Goal: Task Accomplishment & Management: Use online tool/utility

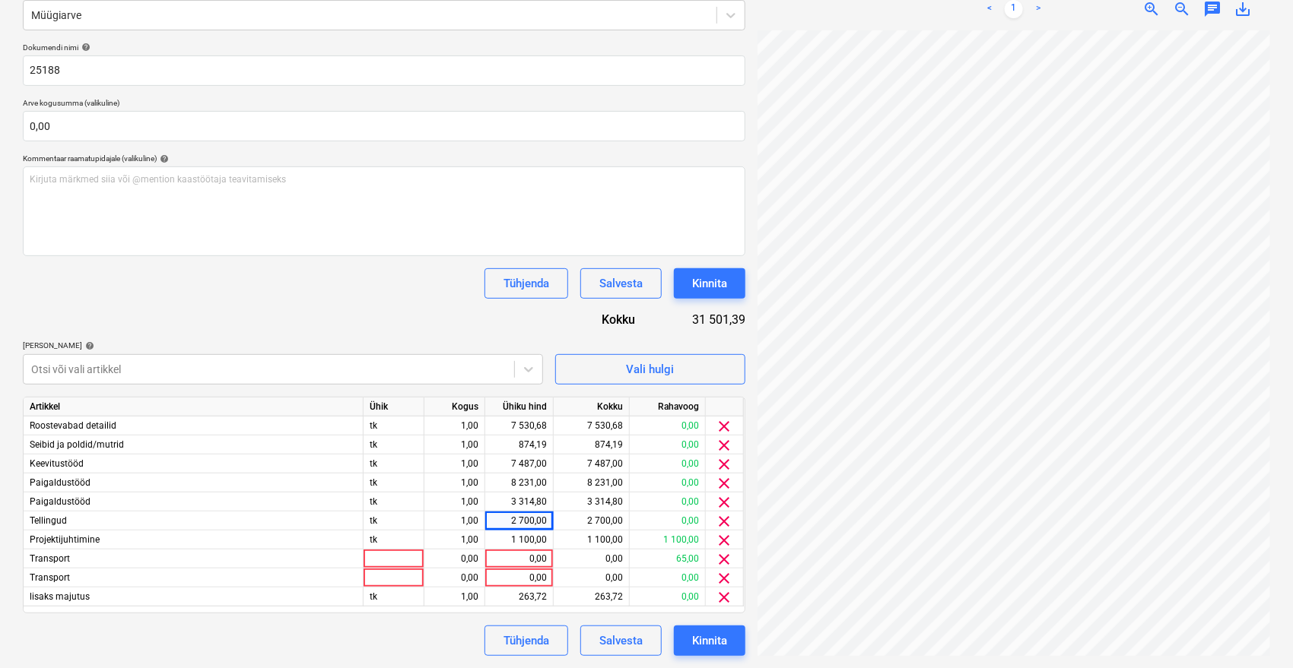
scroll to position [108, 61]
click at [617, 642] on div "Salvesta" at bounding box center [620, 641] width 43 height 20
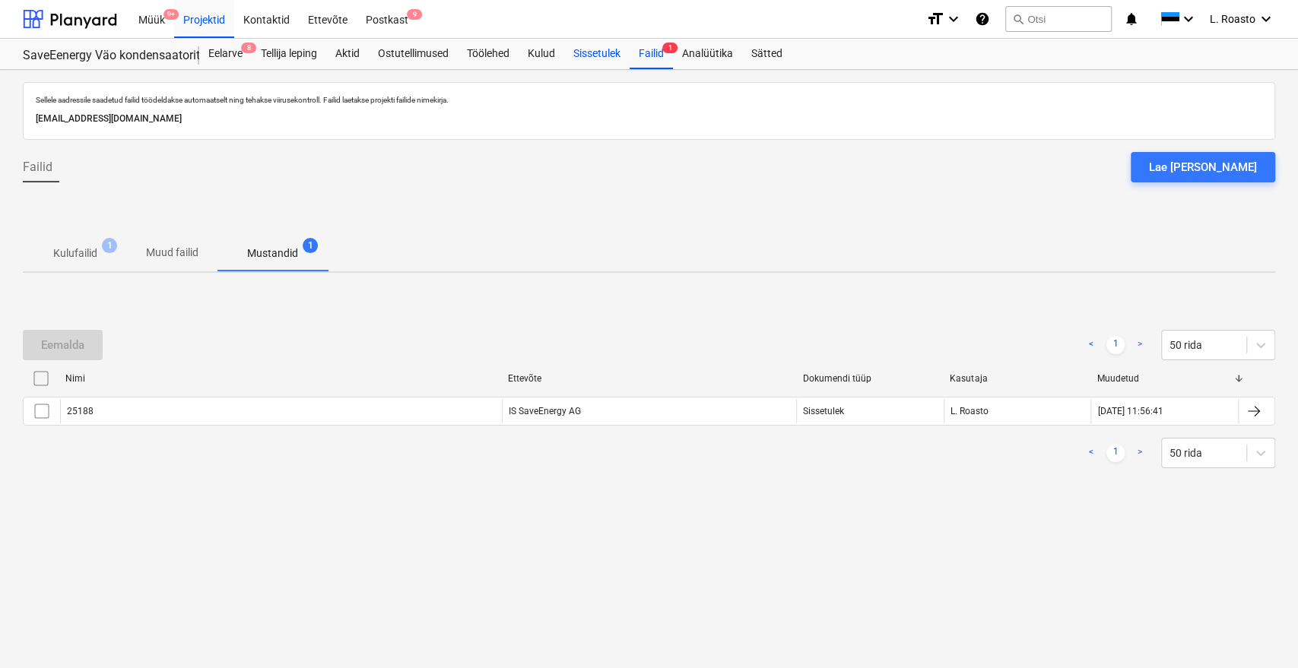
click at [602, 54] on div "Sissetulek" at bounding box center [596, 54] width 65 height 30
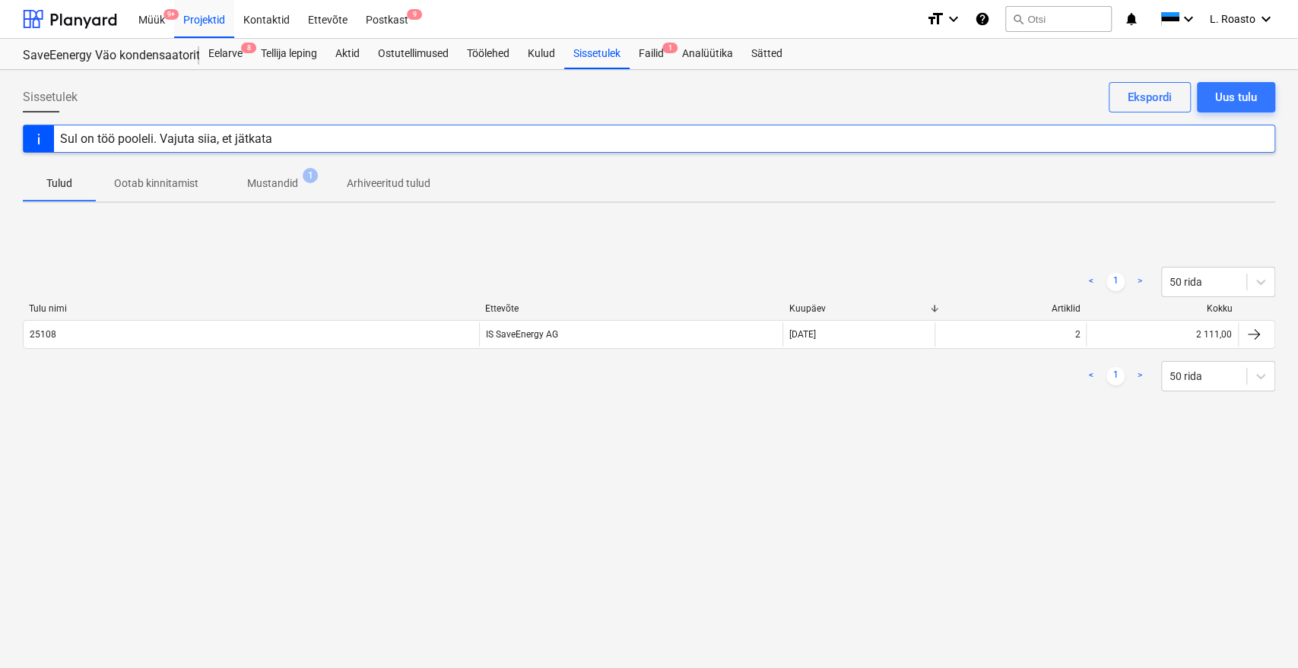
click at [274, 167] on button "Mustandid 1" at bounding box center [273, 183] width 112 height 36
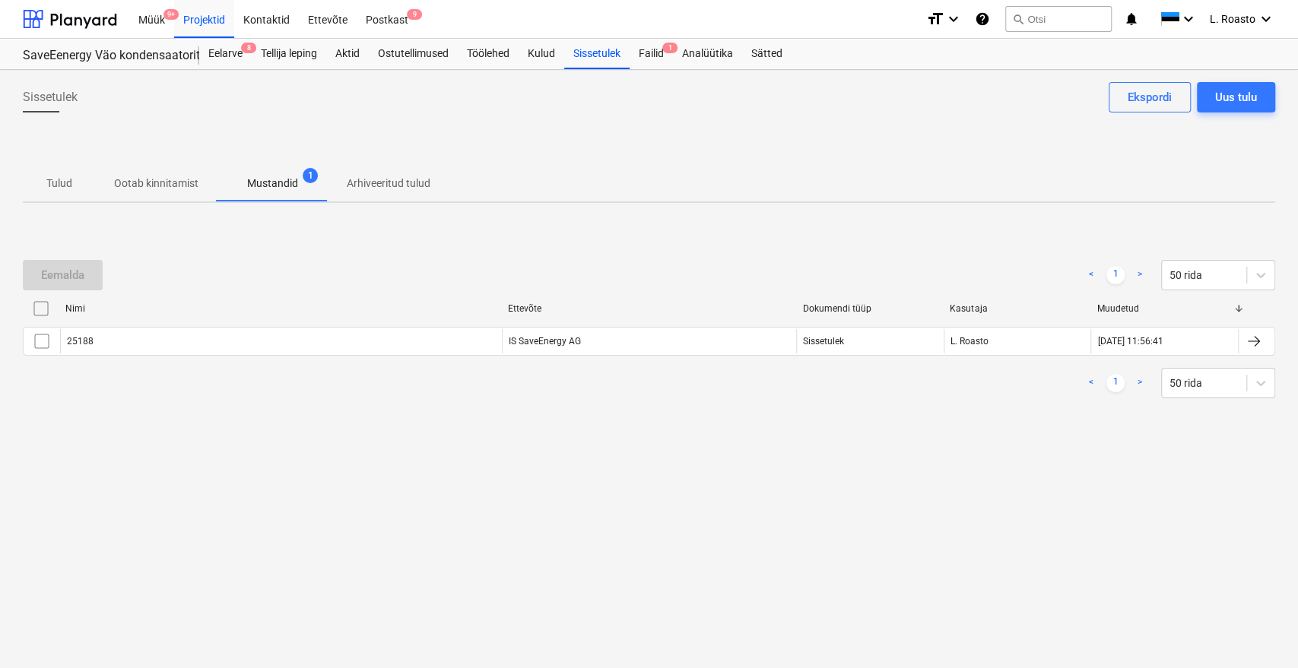
click at [78, 178] on span "Tulud" at bounding box center [59, 183] width 73 height 25
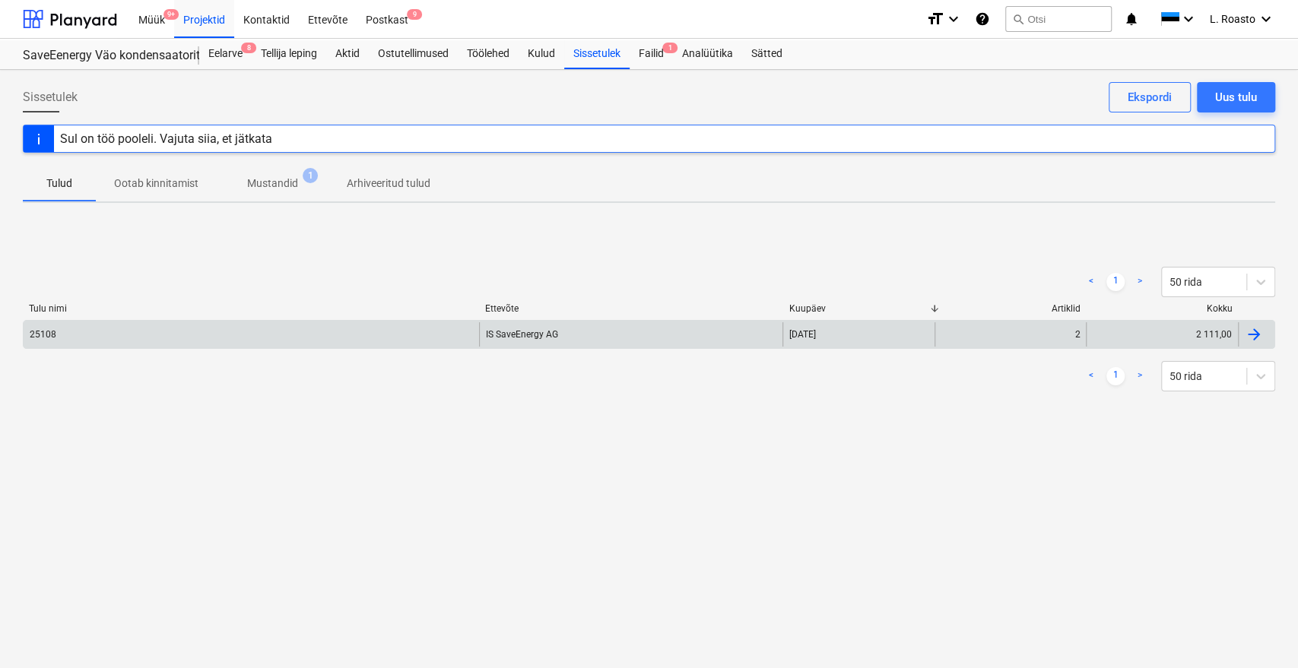
click at [79, 335] on div "25108" at bounding box center [251, 334] width 455 height 24
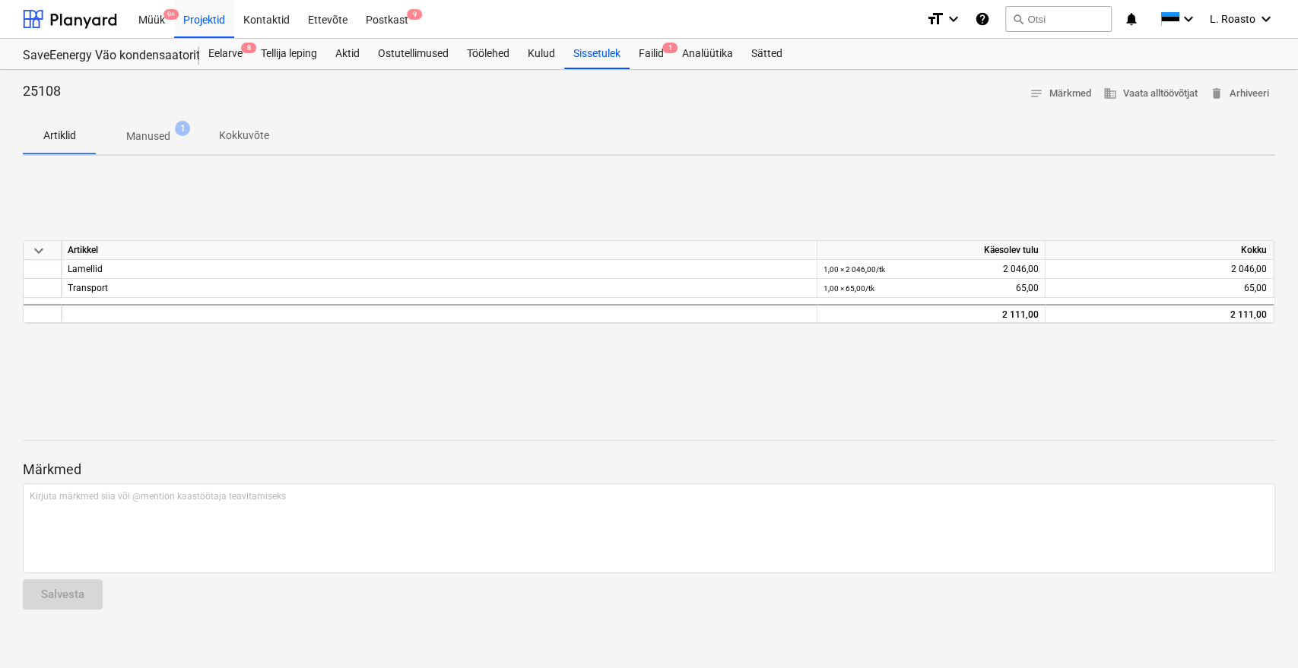
click at [451, 123] on div "Artiklid Manused 1 Kokkuvõte" at bounding box center [649, 136] width 1252 height 36
click at [663, 59] on div "Failid 1" at bounding box center [651, 54] width 43 height 30
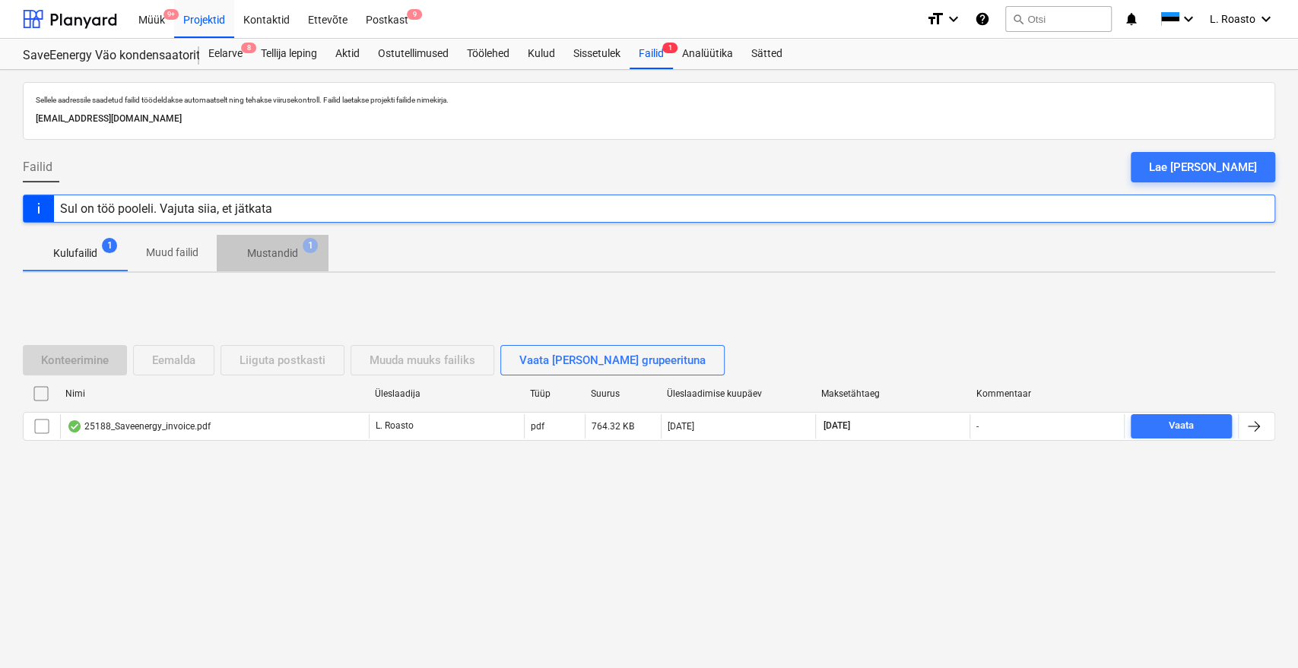
click at [291, 254] on p "Mustandid" at bounding box center [272, 254] width 51 height 16
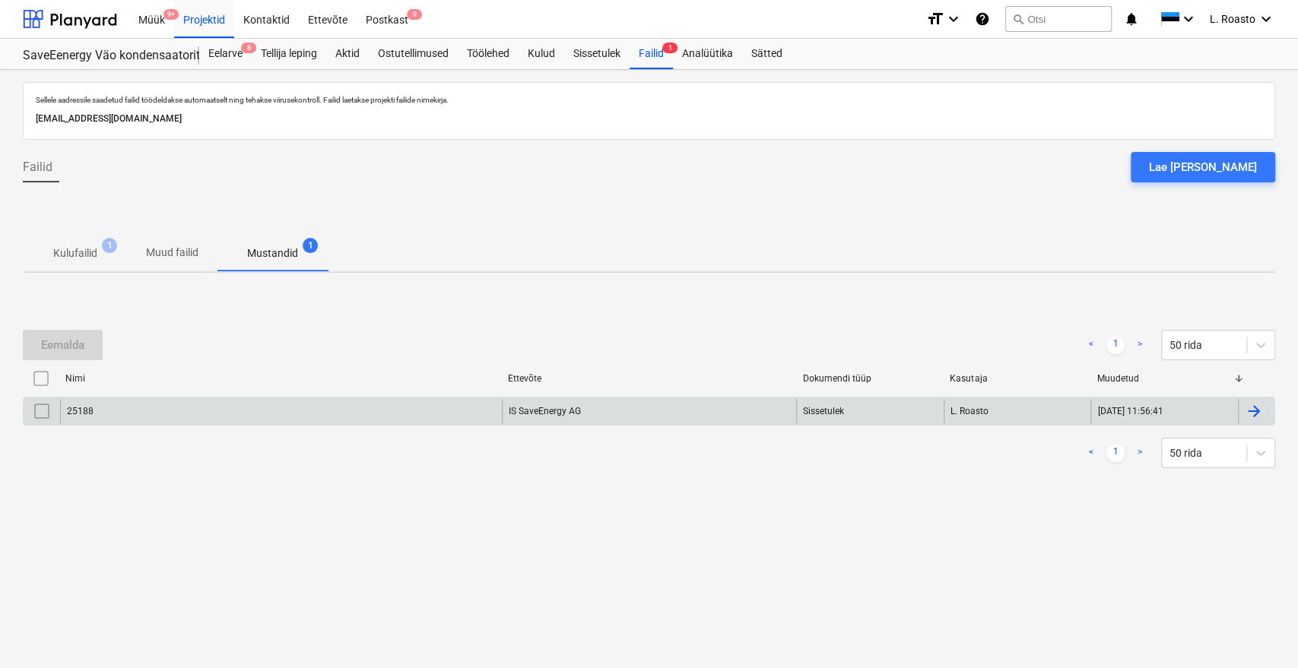
click at [1255, 415] on div at bounding box center [1254, 411] width 18 height 18
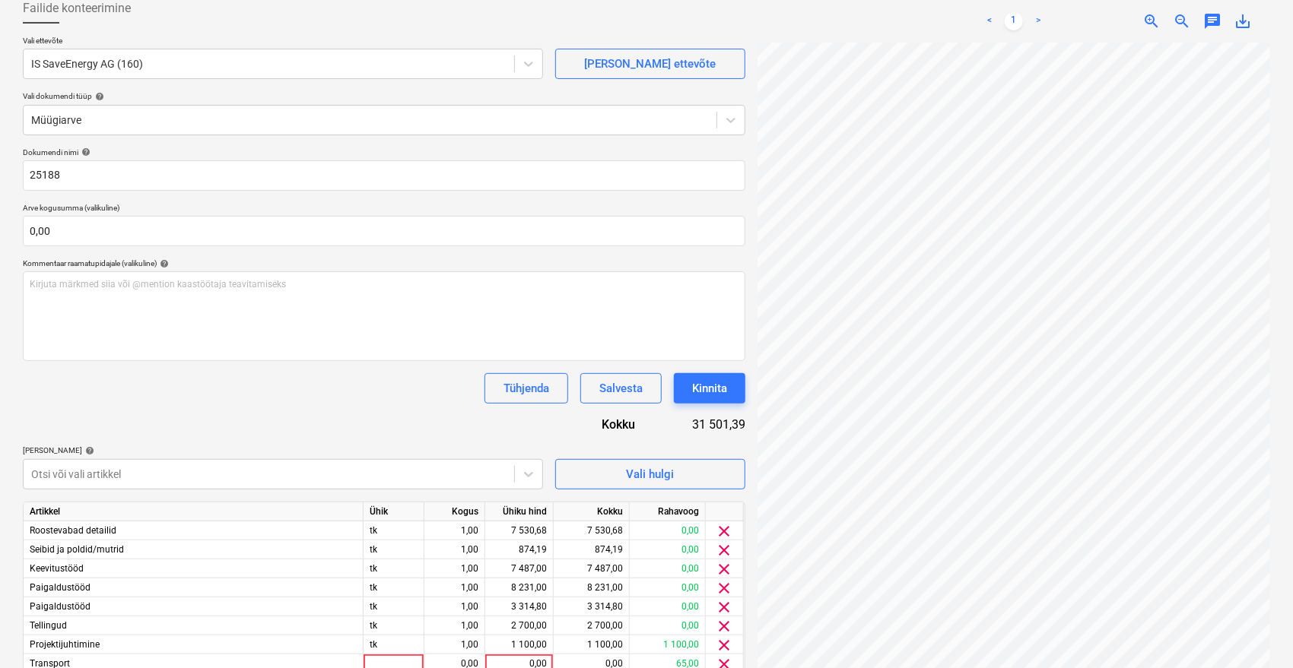
scroll to position [194, 0]
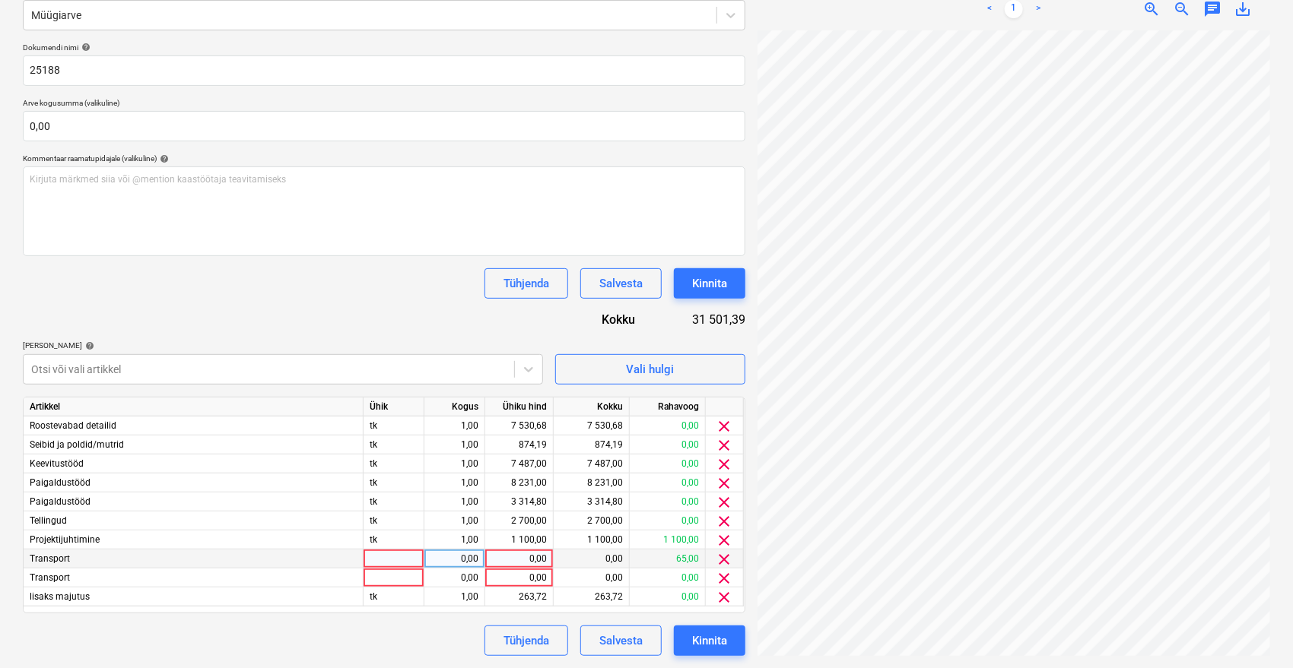
click at [512, 559] on div "0,00" at bounding box center [519, 559] width 56 height 19
type input "735"
click at [381, 278] on div "Tühjenda Salvesta Kinnita" at bounding box center [384, 283] width 722 height 30
click at [718, 581] on span "clear" at bounding box center [724, 578] width 18 height 18
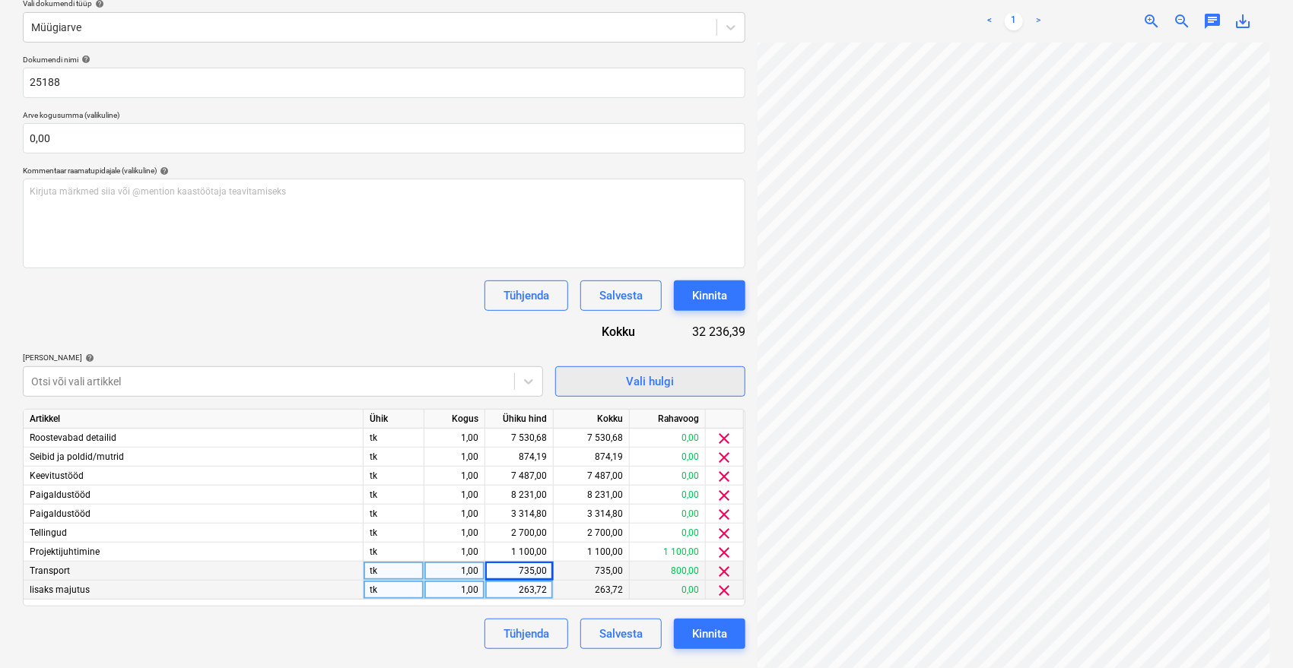
scroll to position [20, 61]
click at [710, 629] on div "Kinnita" at bounding box center [709, 634] width 35 height 20
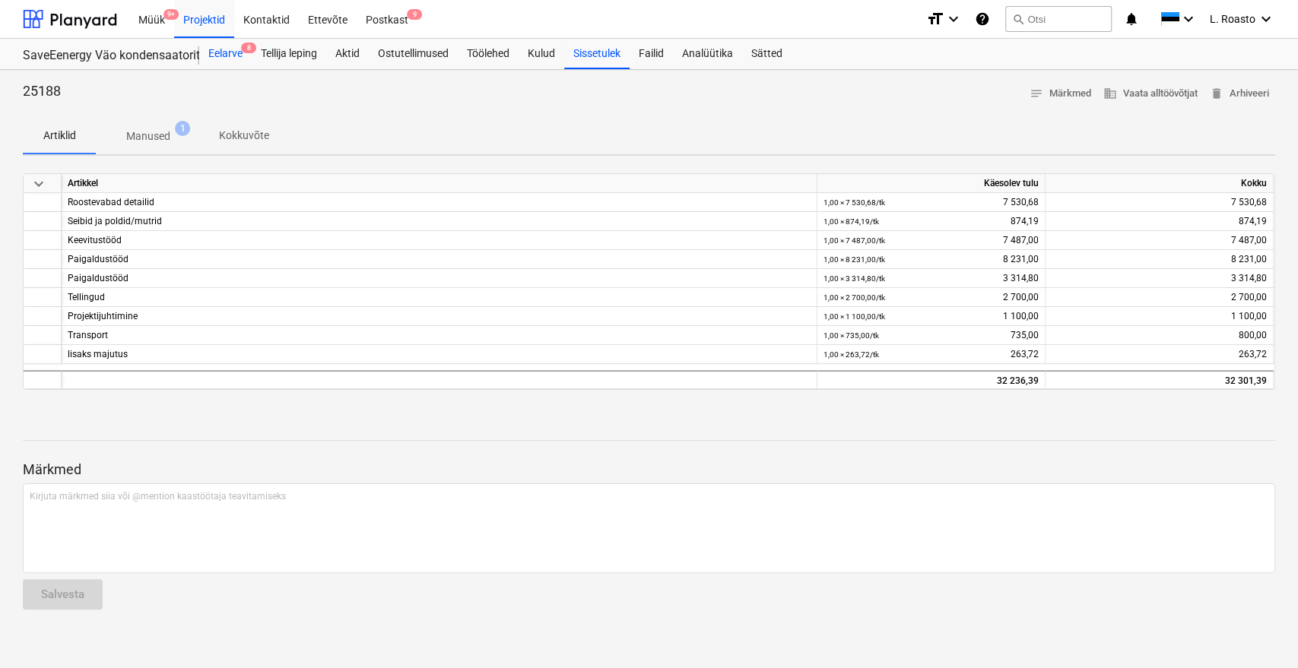
click at [237, 53] on div "Eelarve 8" at bounding box center [225, 54] width 52 height 30
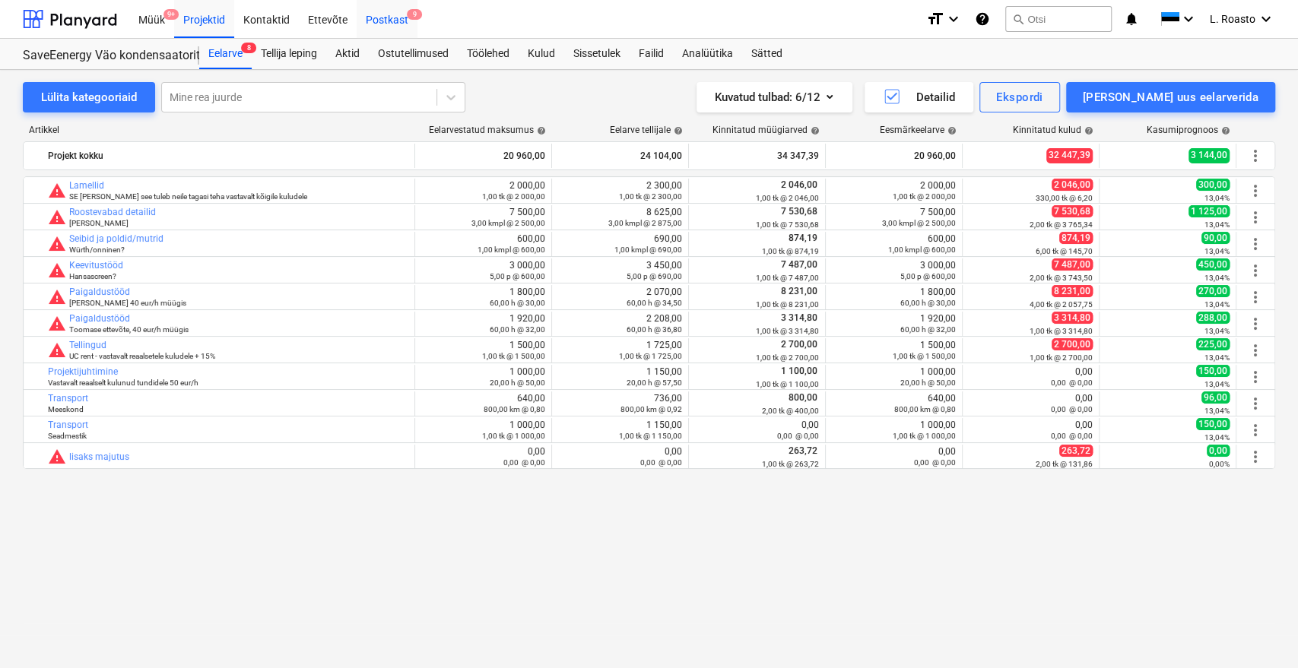
click at [395, 22] on div "Postkast 9" at bounding box center [387, 18] width 61 height 39
